Goal: Check status: Check status

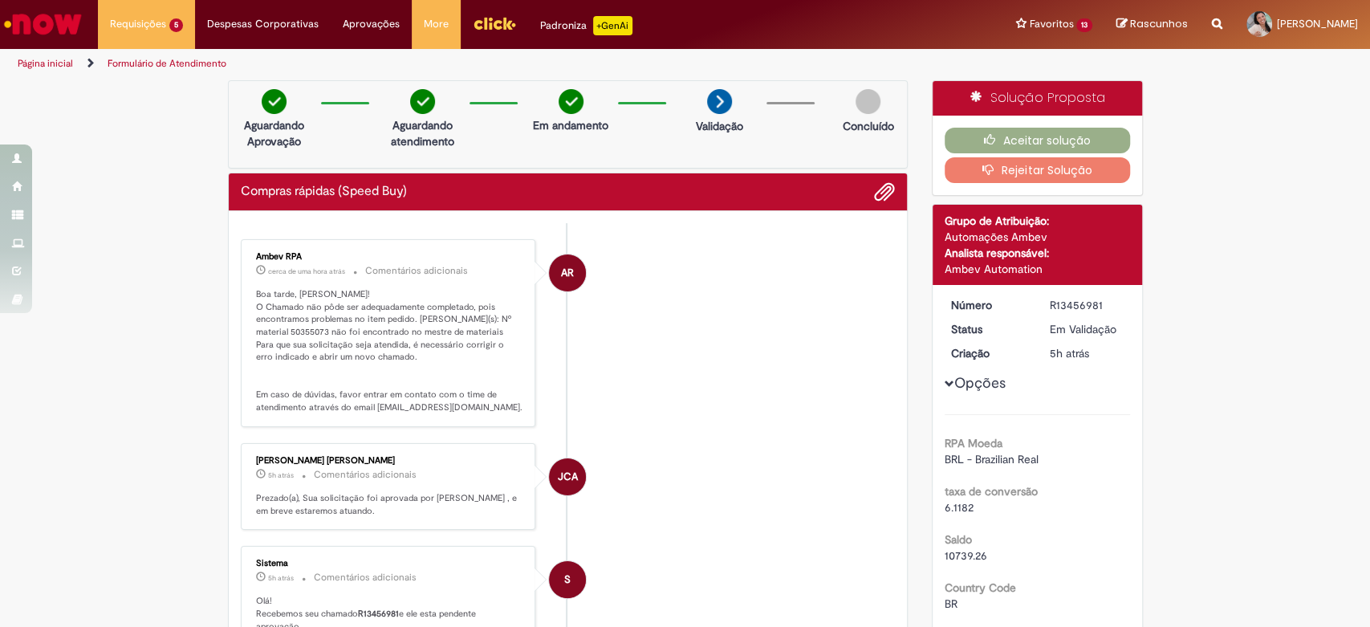
click at [283, 326] on p "Boa tarde, Rosangela! O Chamado não pôde ser adequadamente completado, pois enc…" at bounding box center [389, 351] width 267 height 126
copy p "50355073"
click at [67, 27] on img "Ir para a Homepage" at bounding box center [43, 24] width 83 height 32
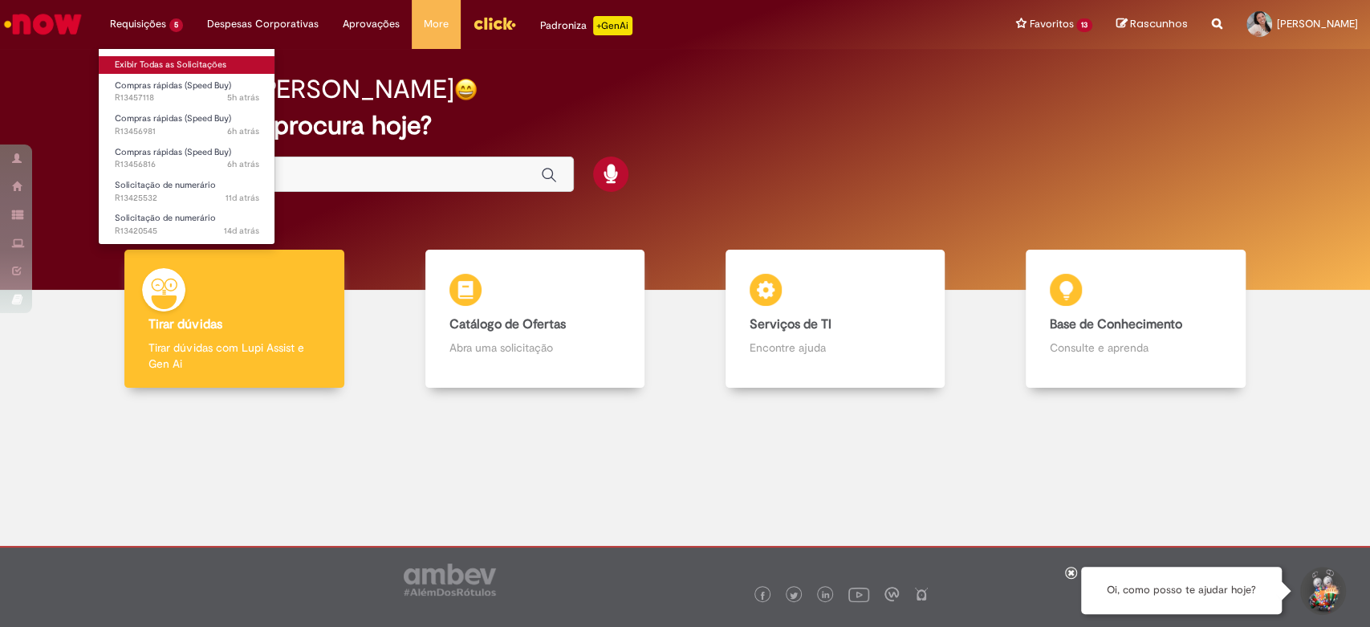
click at [136, 58] on link "Exibir Todas as Solicitações" at bounding box center [187, 65] width 177 height 18
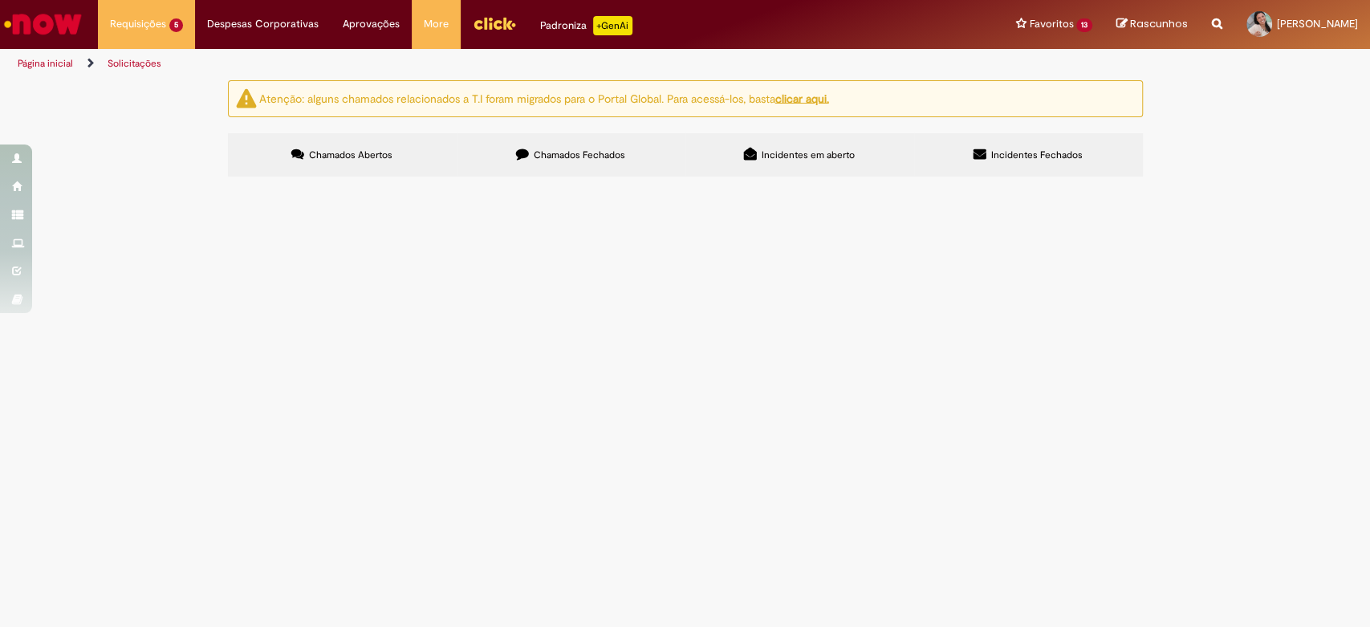
click at [0, 0] on td "Compras rápidas (Speed Buy)" at bounding box center [0, 0] width 0 height 0
click at [0, 0] on span "Compras rápidas (Speed Buy)" at bounding box center [0, 0] width 0 height 0
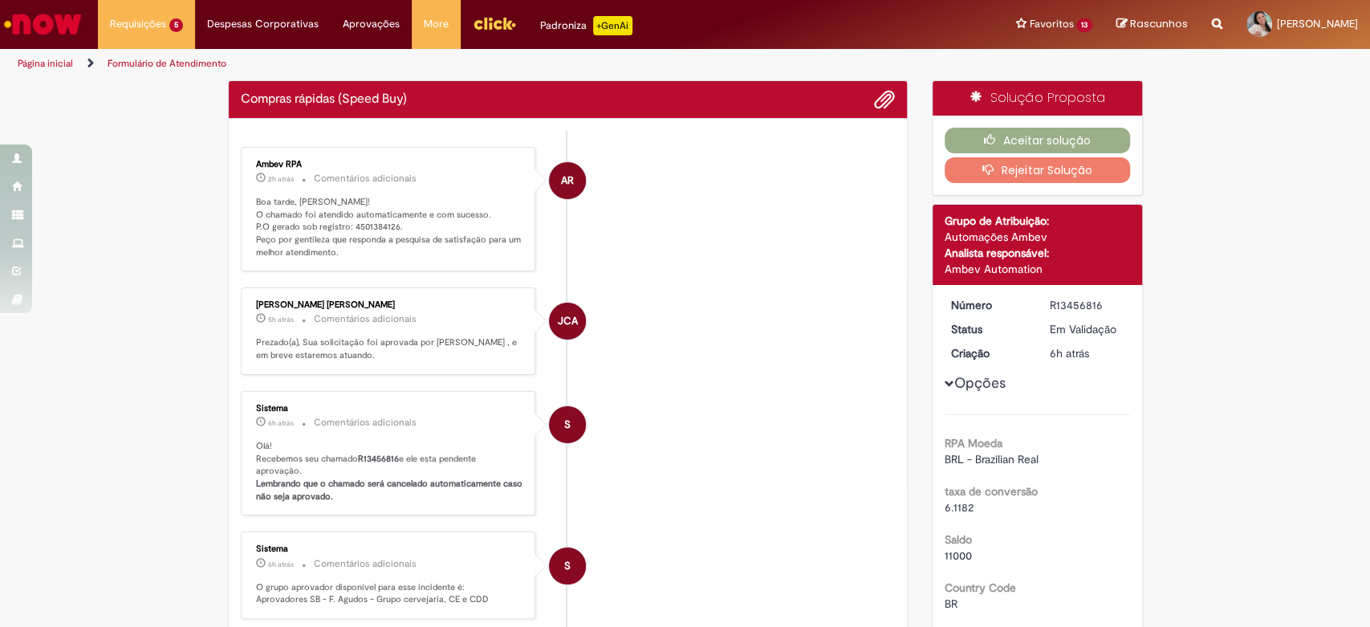
click at [355, 222] on p "Boa tarde, [PERSON_NAME]! O chamado foi atendido automaticamente e com sucesso.…" at bounding box center [389, 227] width 267 height 63
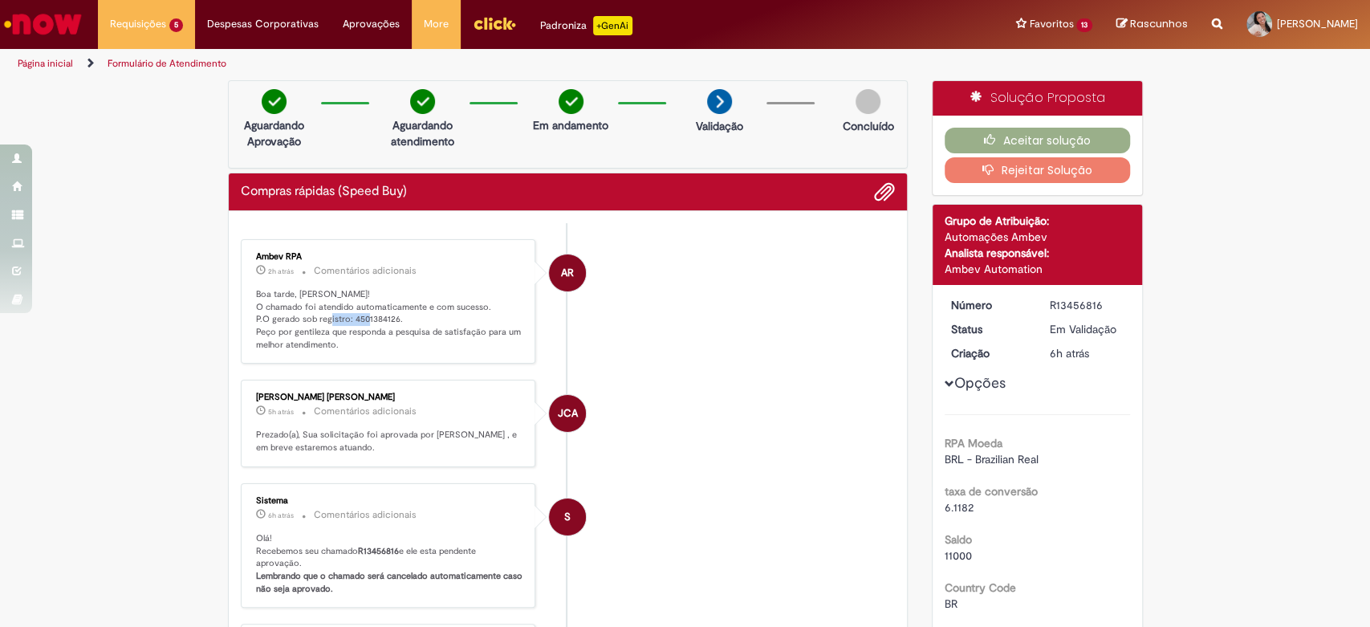
copy p "4501384126"
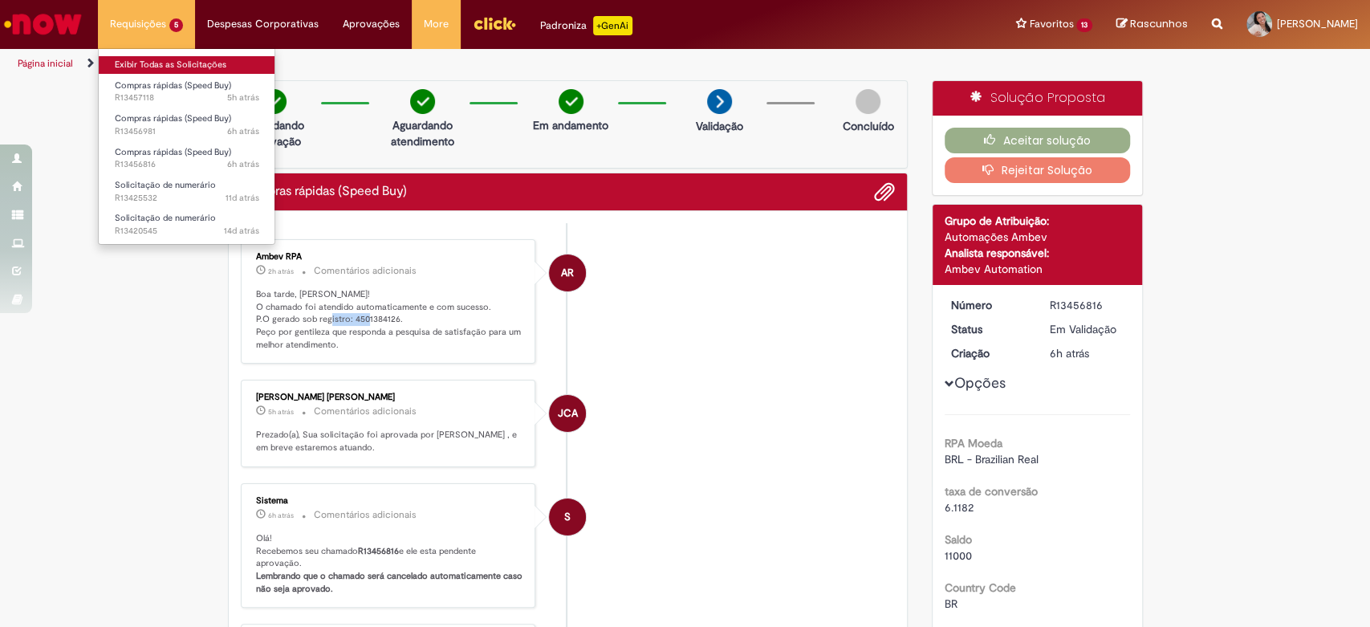
click at [124, 65] on link "Exibir Todas as Solicitações" at bounding box center [187, 65] width 177 height 18
